Goal: Information Seeking & Learning: Understand process/instructions

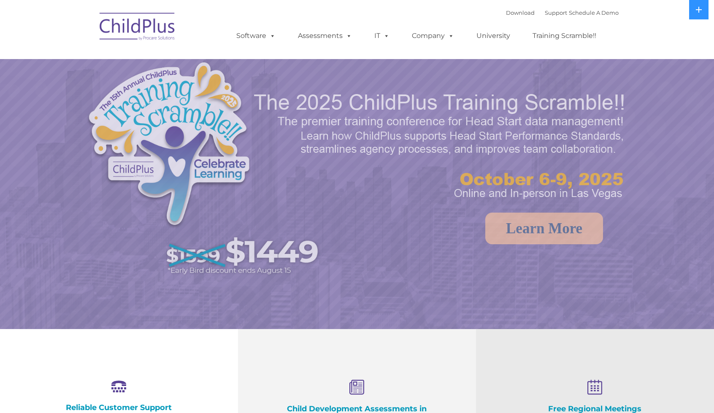
select select "MEDIUM"
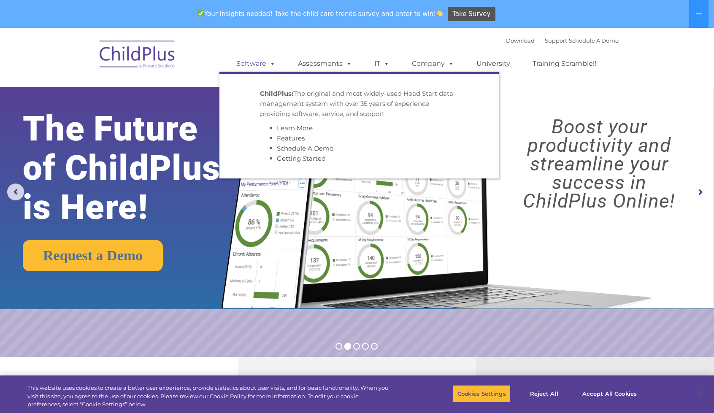
click at [263, 58] on link "Software" at bounding box center [256, 63] width 56 height 17
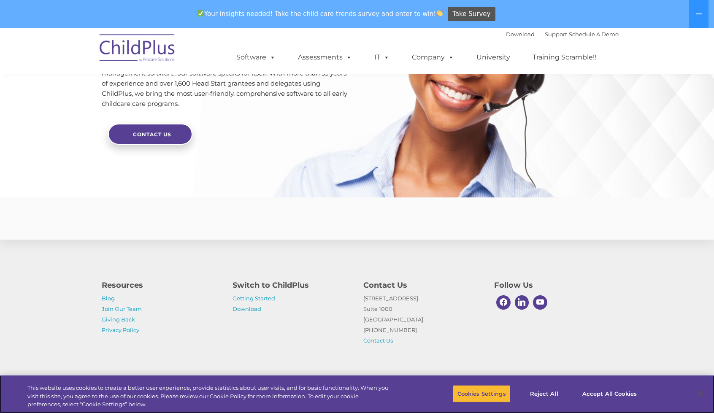
scroll to position [1992, 0]
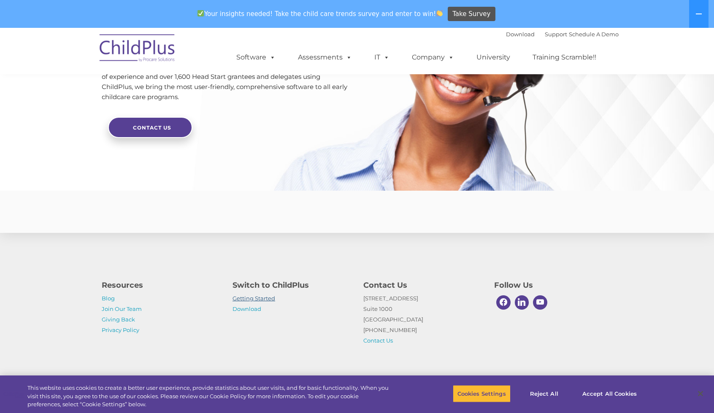
click at [253, 298] on link "Getting Started" at bounding box center [254, 298] width 43 height 7
